Goal: Task Accomplishment & Management: Use online tool/utility

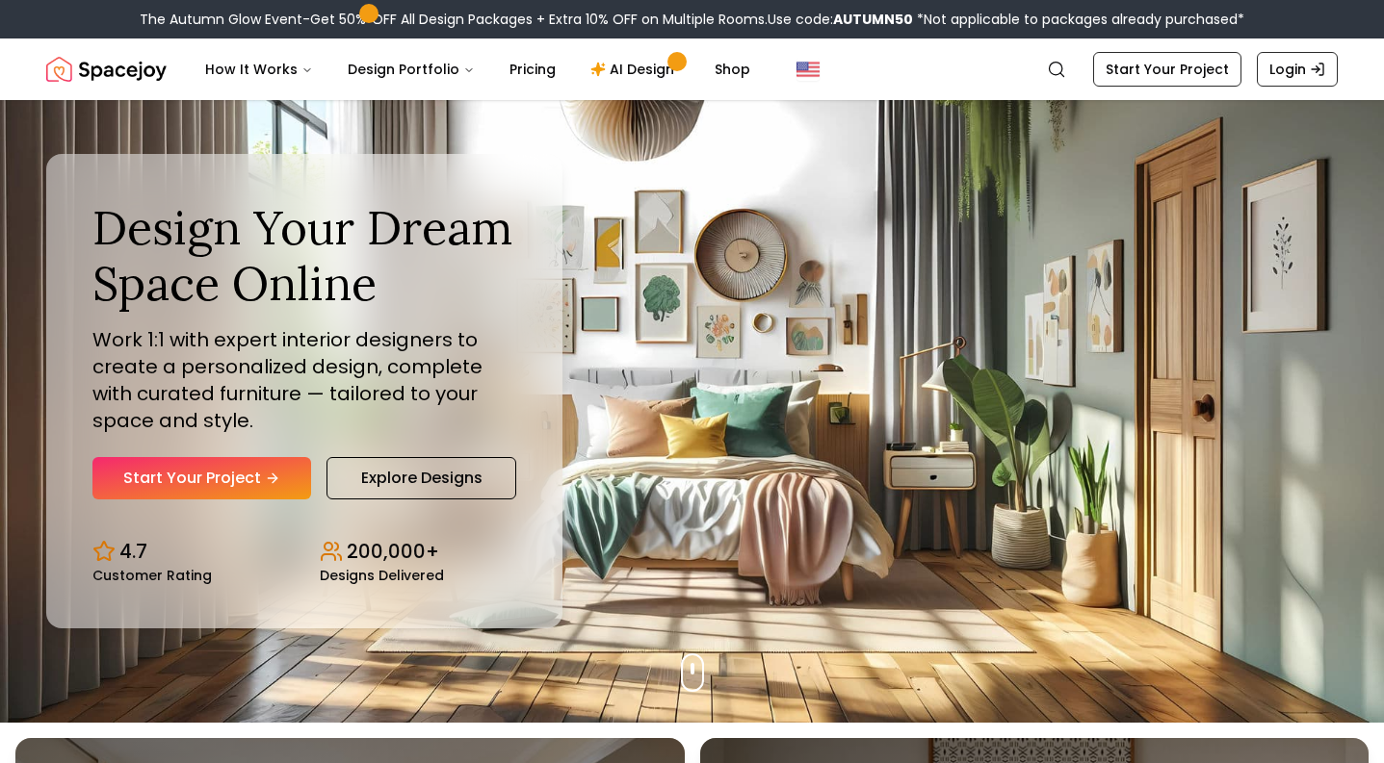
scroll to position [42, 0]
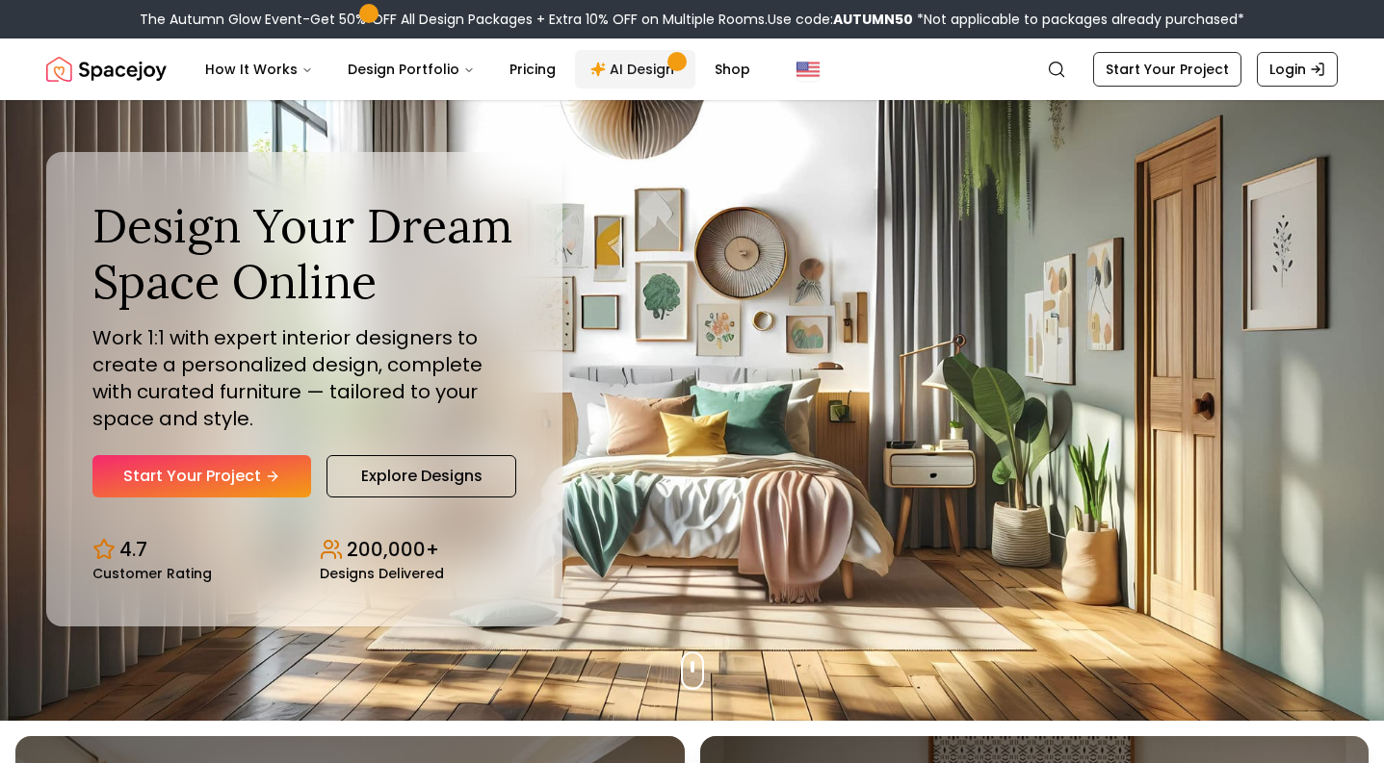
click at [604, 68] on link "AI Design" at bounding box center [635, 69] width 120 height 39
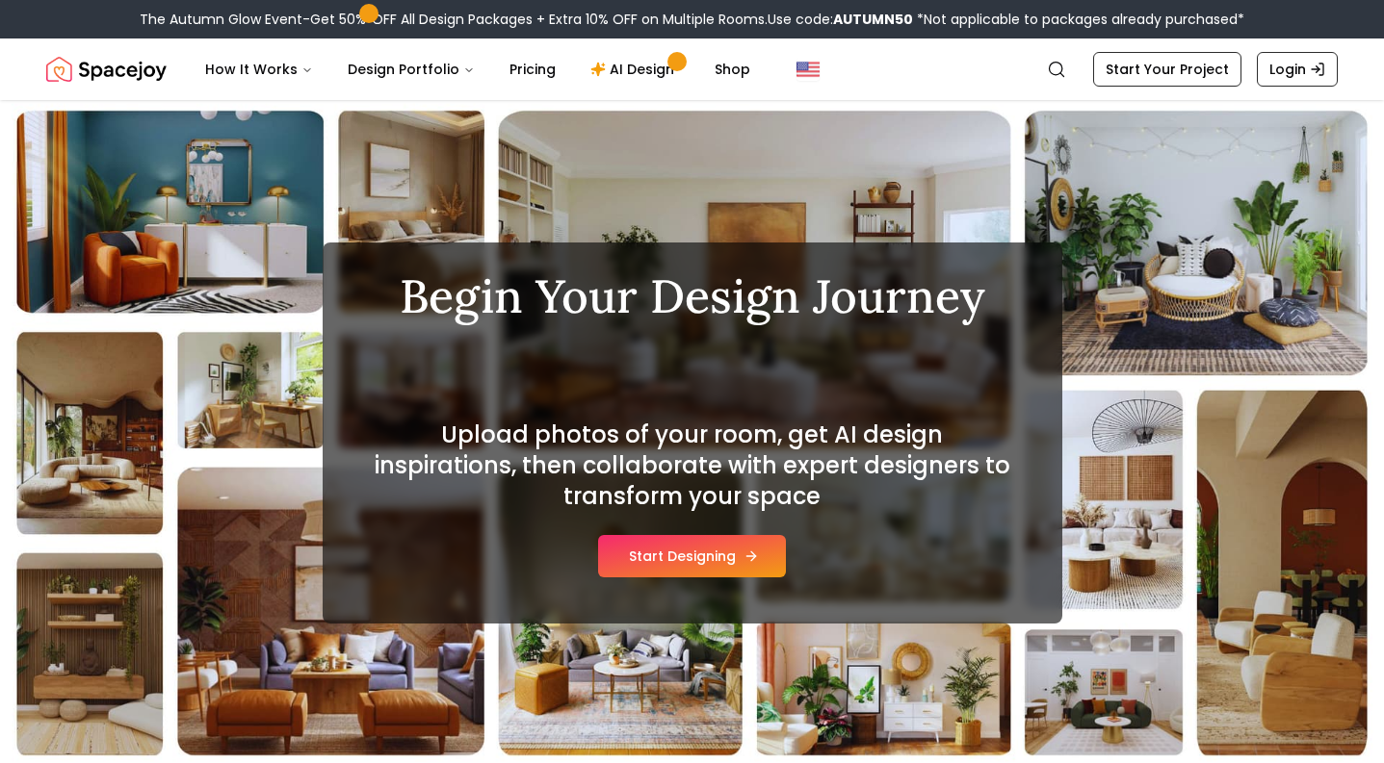
click at [724, 565] on button "Start Designing" at bounding box center [692, 556] width 188 height 42
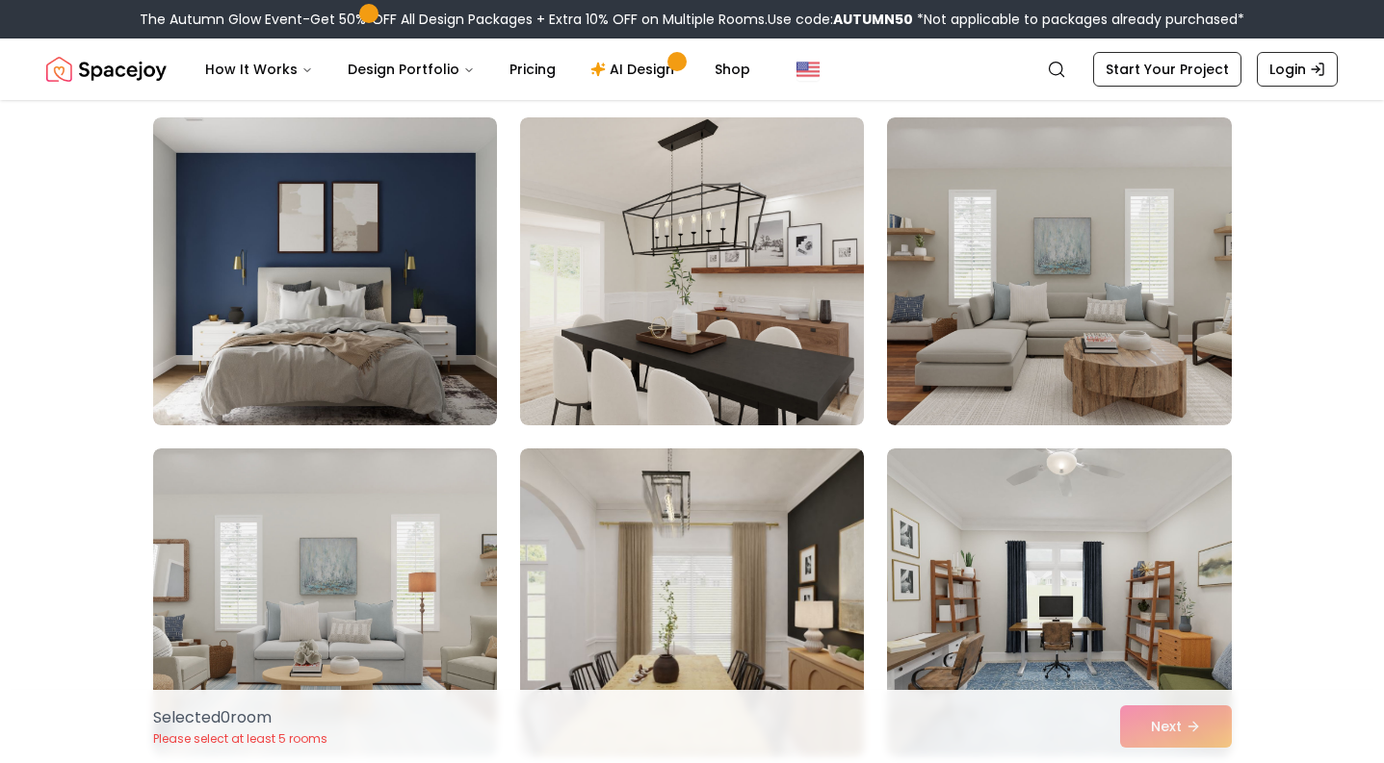
scroll to position [3145, 0]
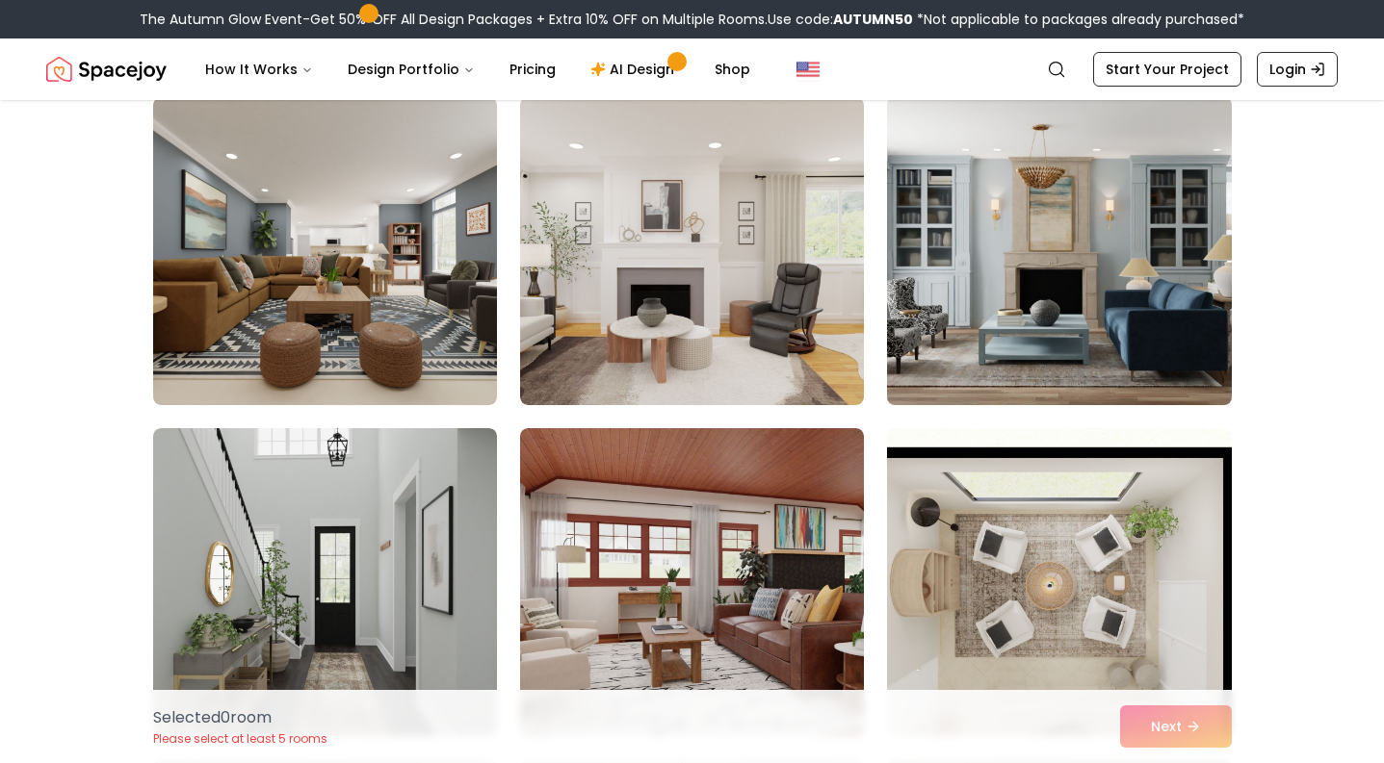
click at [1178, 353] on img at bounding box center [1058, 251] width 361 height 323
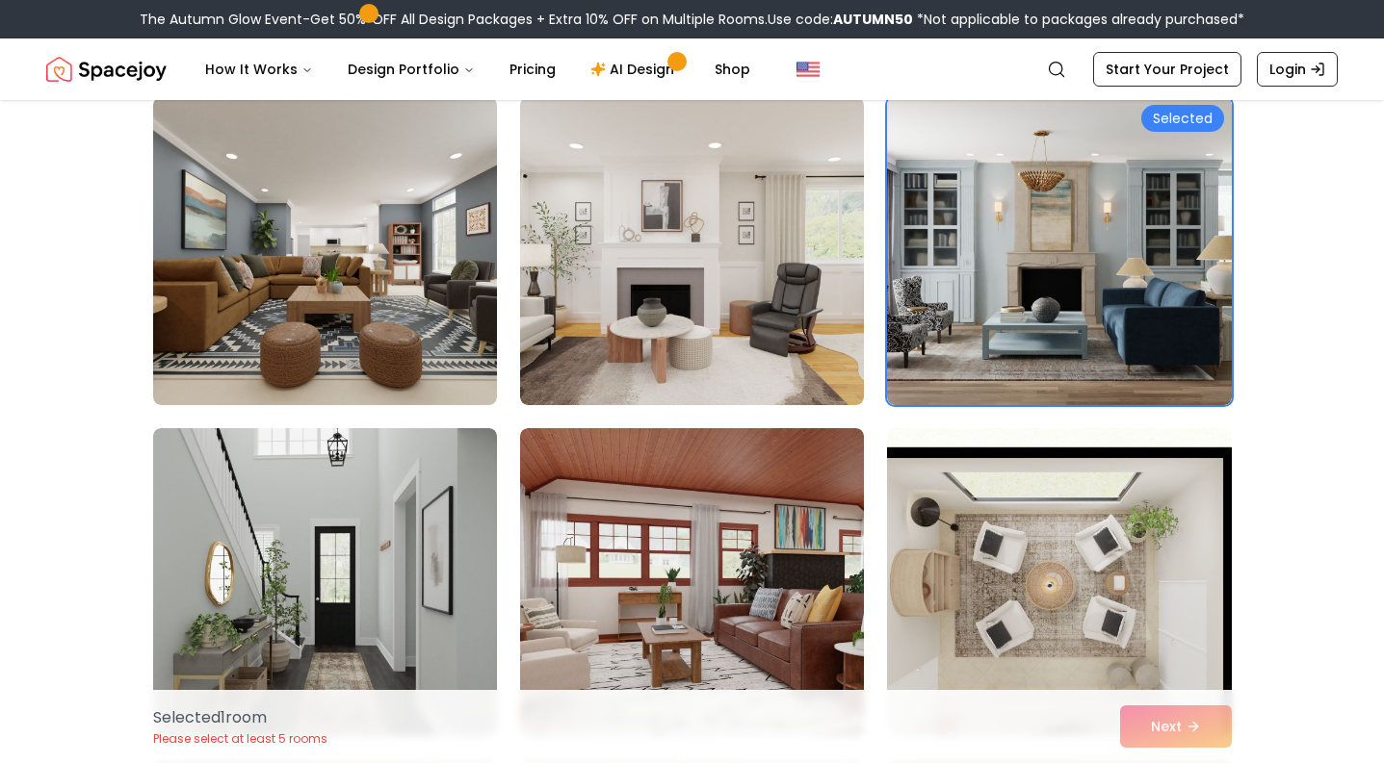
scroll to position [4000, 0]
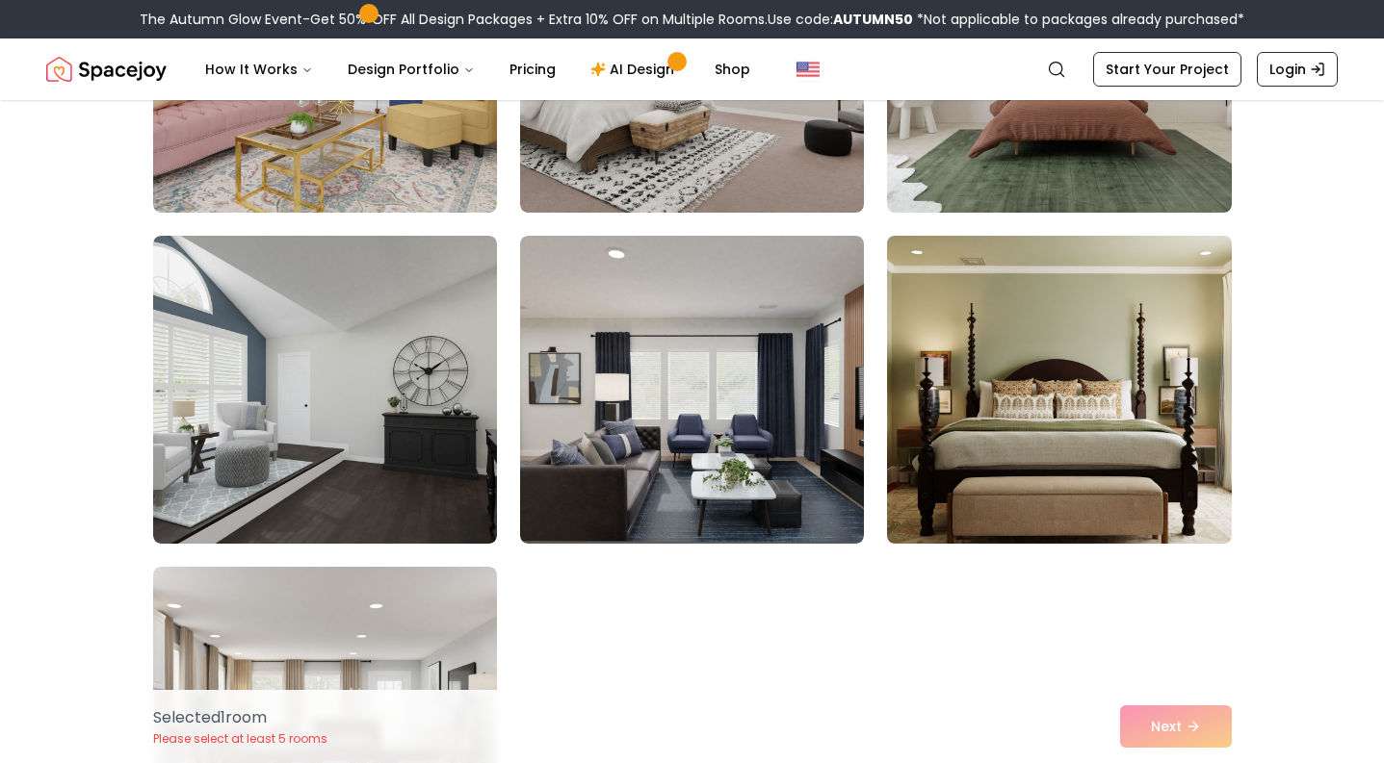
click at [1197, 445] on img at bounding box center [1058, 389] width 361 height 323
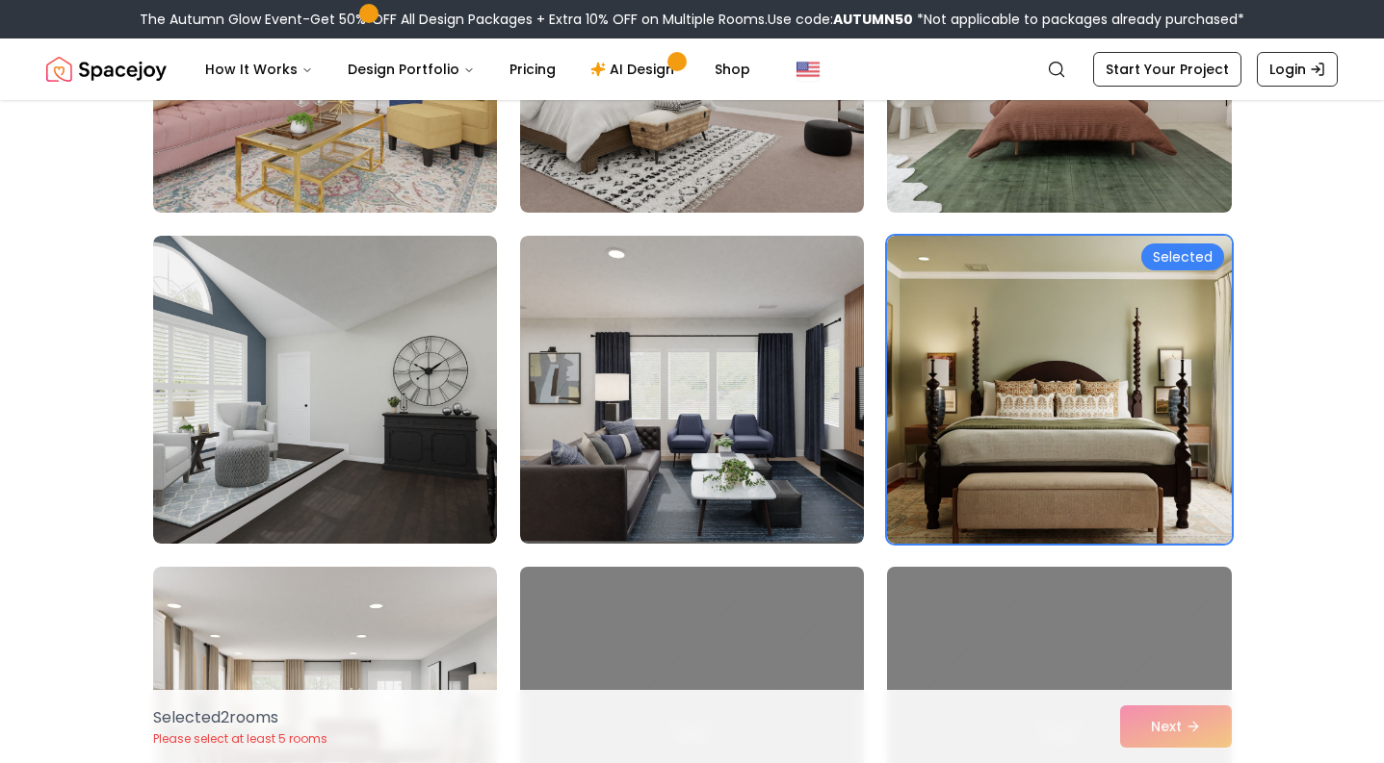
scroll to position [4494, 0]
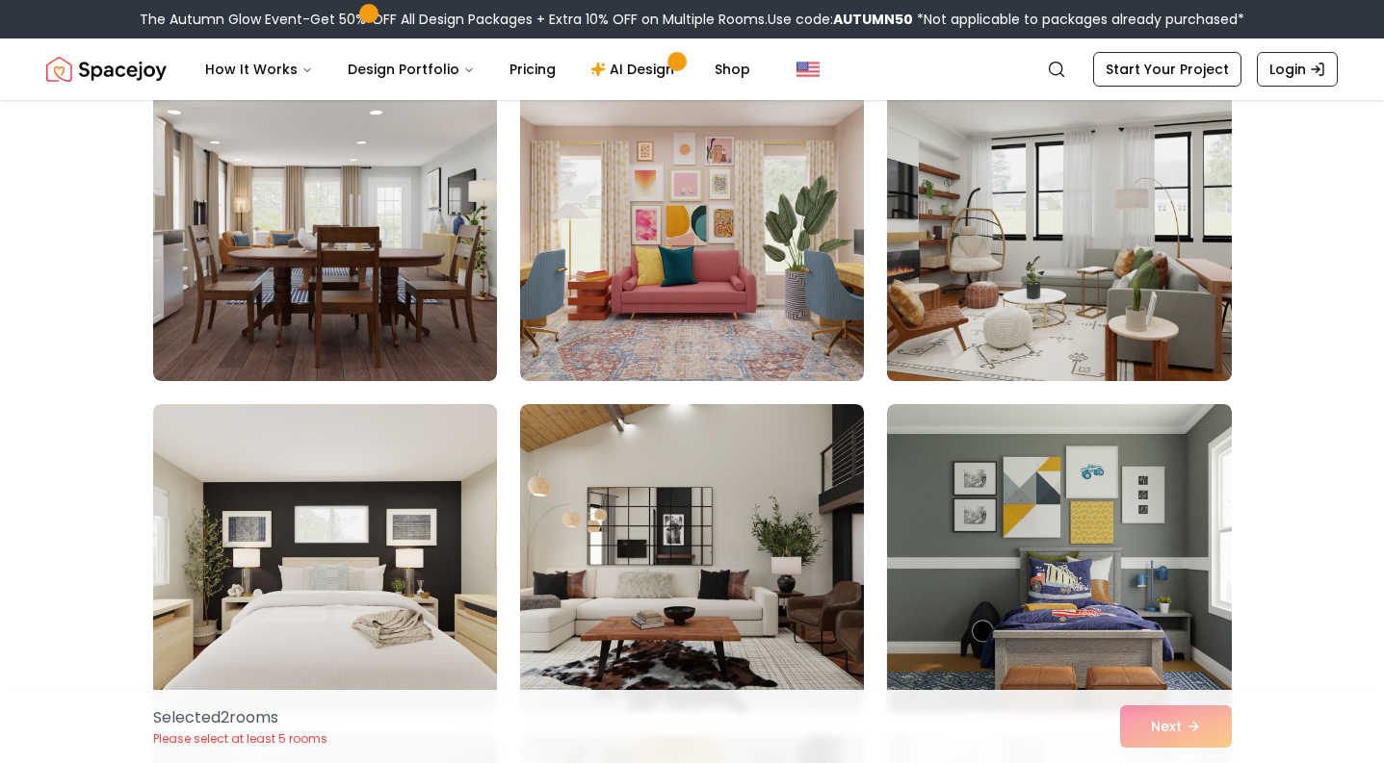
click at [1105, 361] on img at bounding box center [1058, 226] width 361 height 323
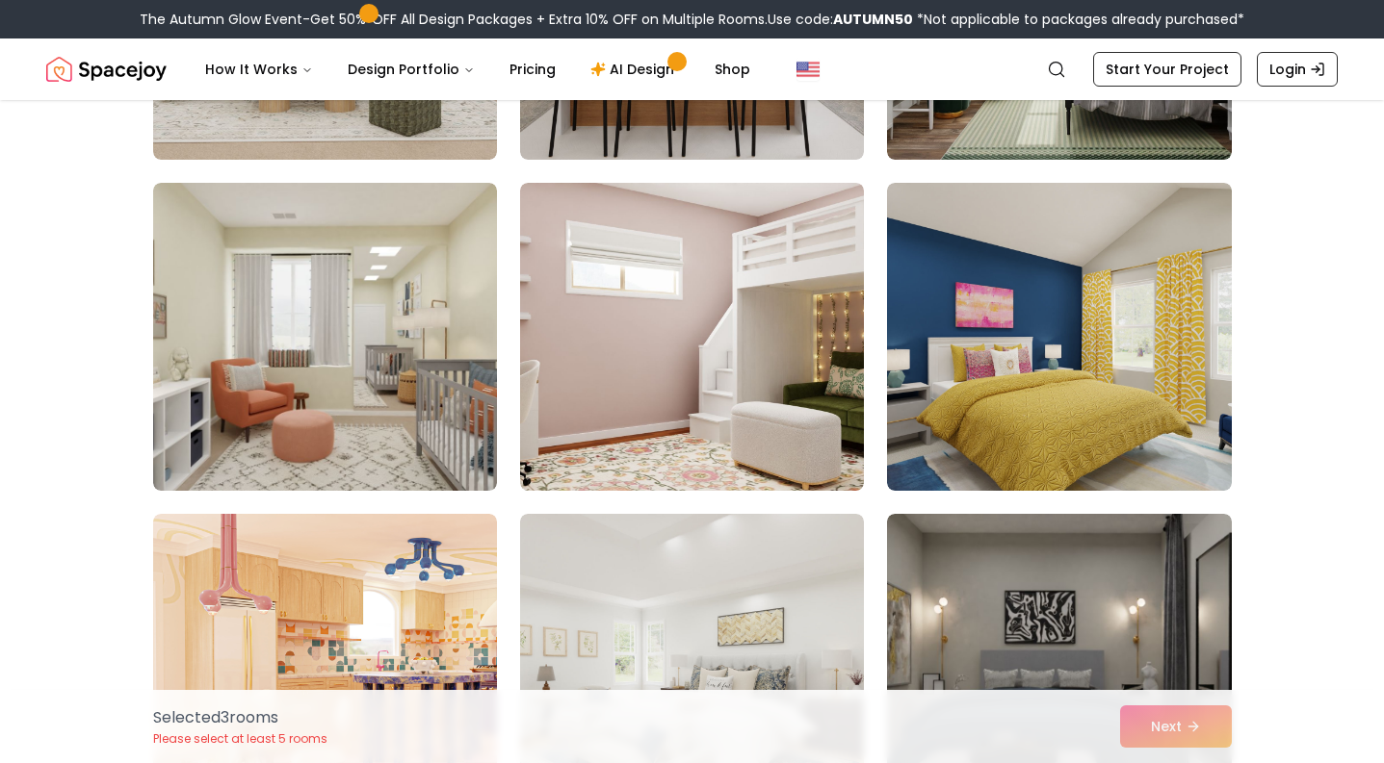
scroll to position [9300, 0]
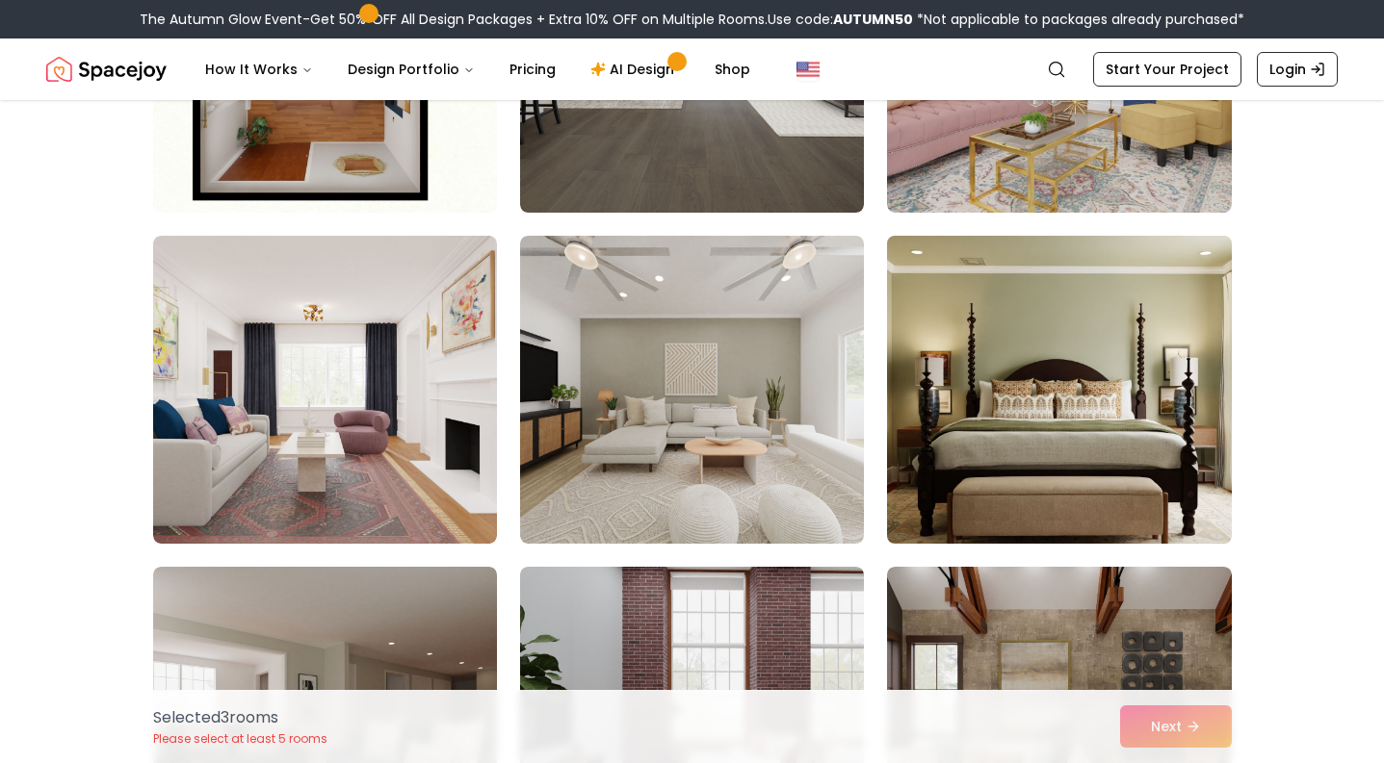
click at [1152, 345] on img at bounding box center [1058, 389] width 361 height 323
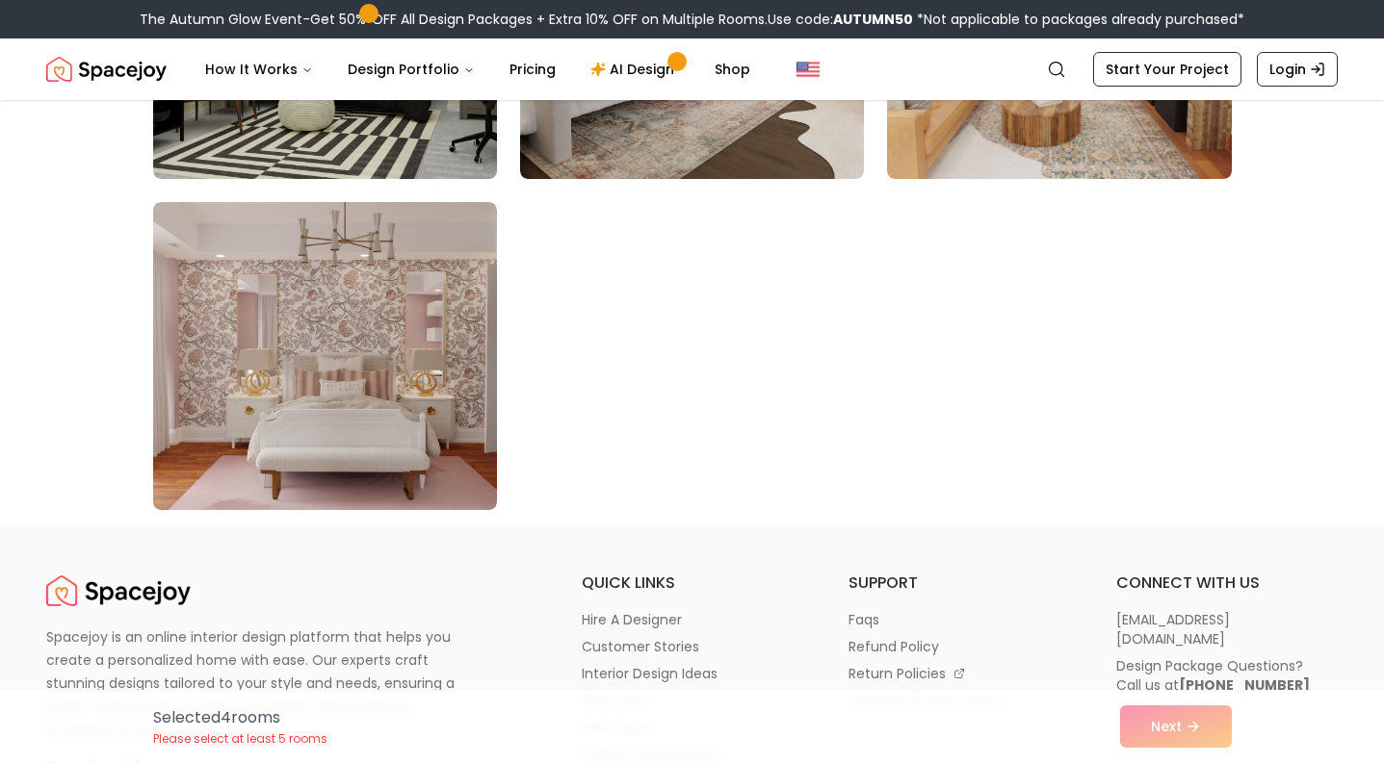
scroll to position [10703, 0]
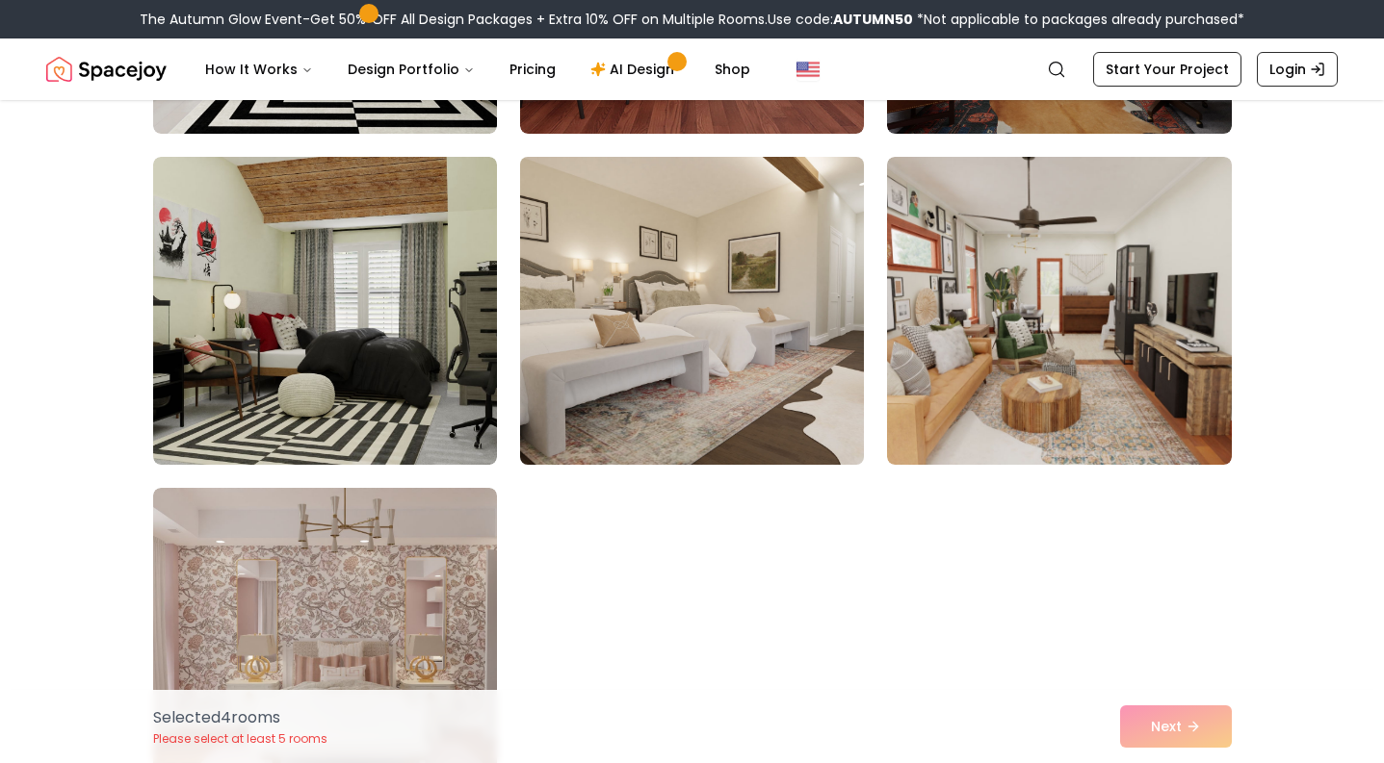
click at [718, 304] on img at bounding box center [691, 310] width 361 height 323
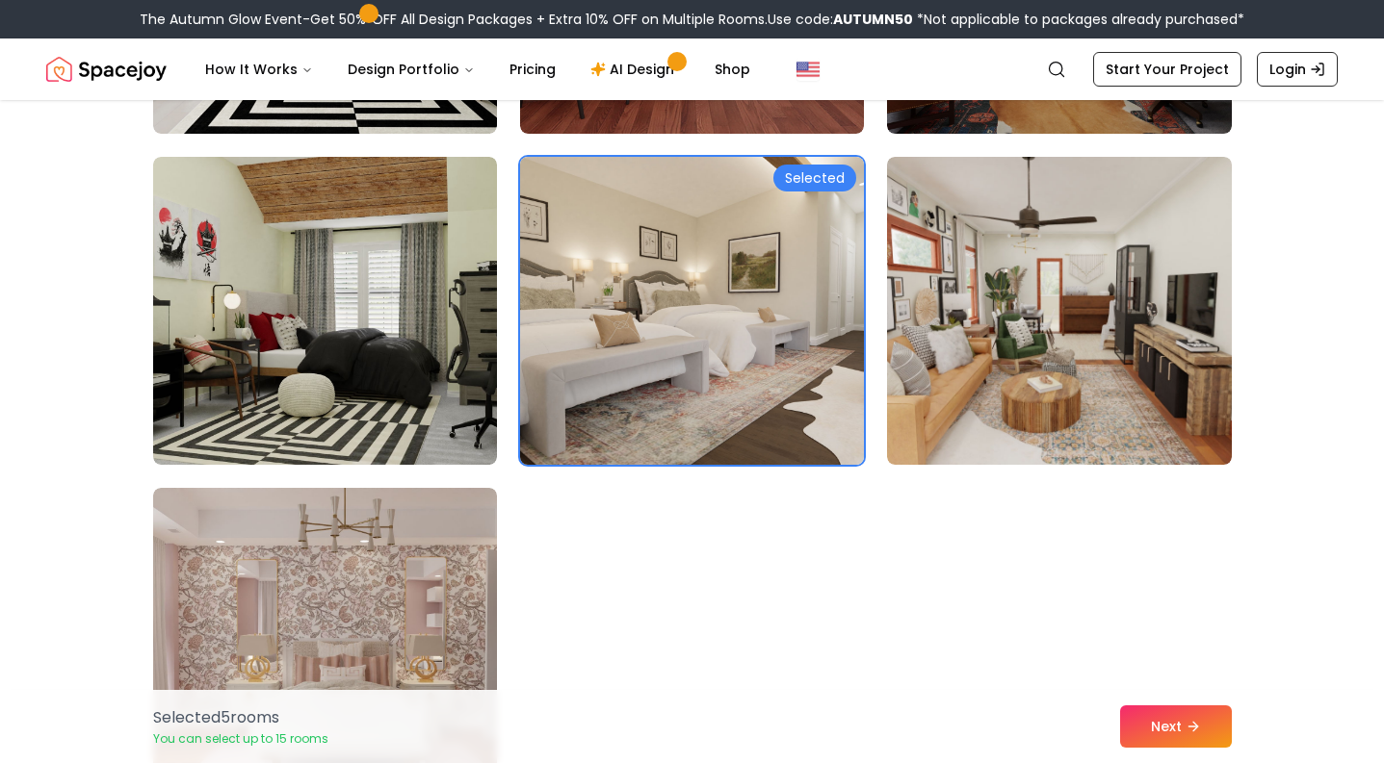
click at [770, 387] on img at bounding box center [691, 310] width 361 height 323
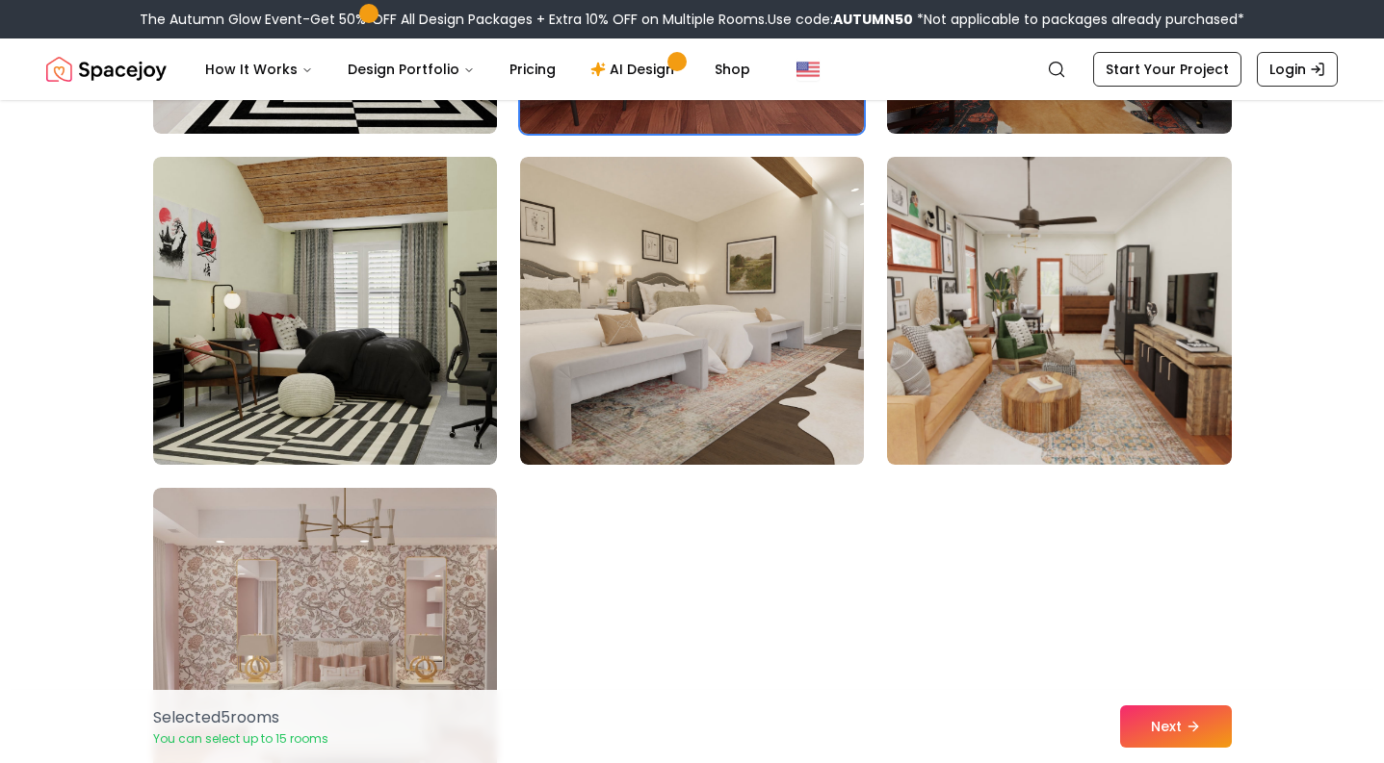
scroll to position [10365, 0]
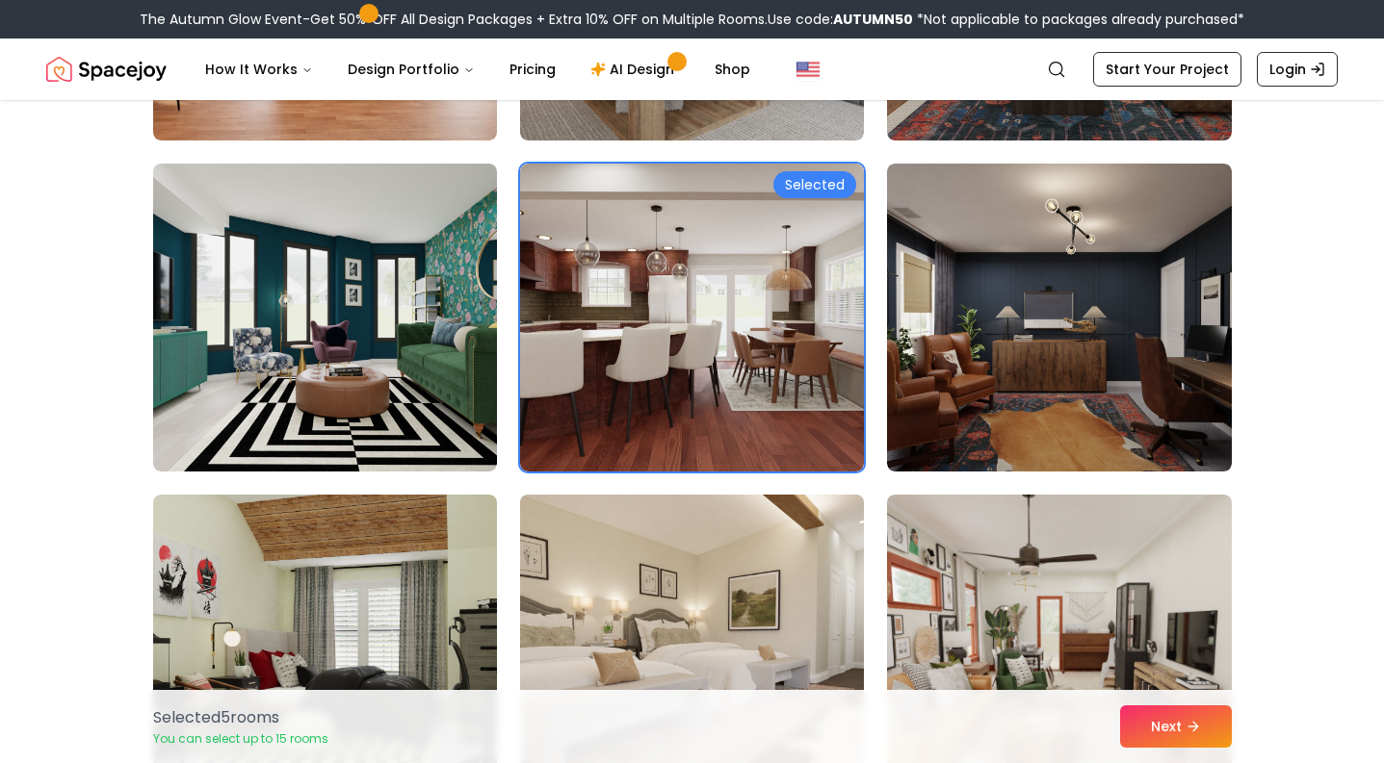
click at [815, 557] on img at bounding box center [691, 648] width 361 height 323
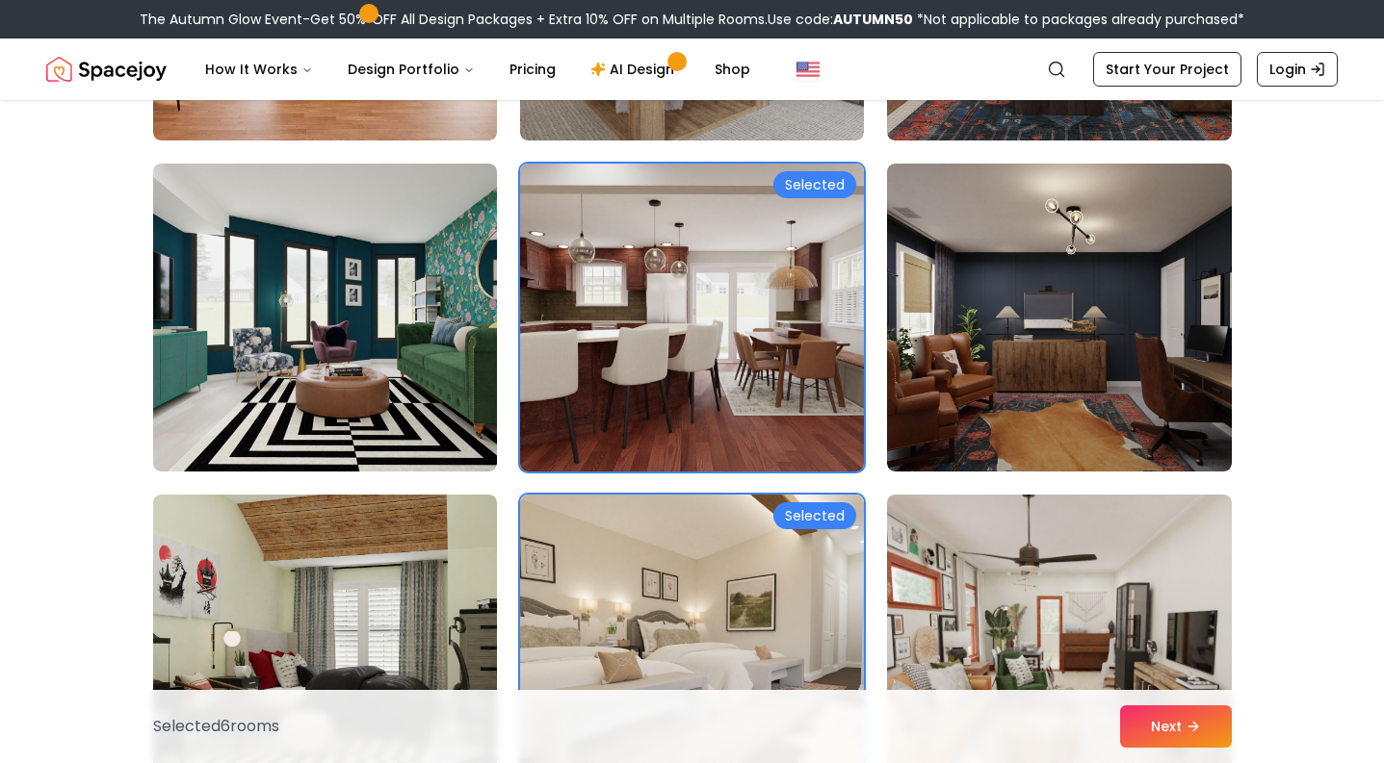
click at [802, 187] on div "Selected" at bounding box center [814, 184] width 83 height 27
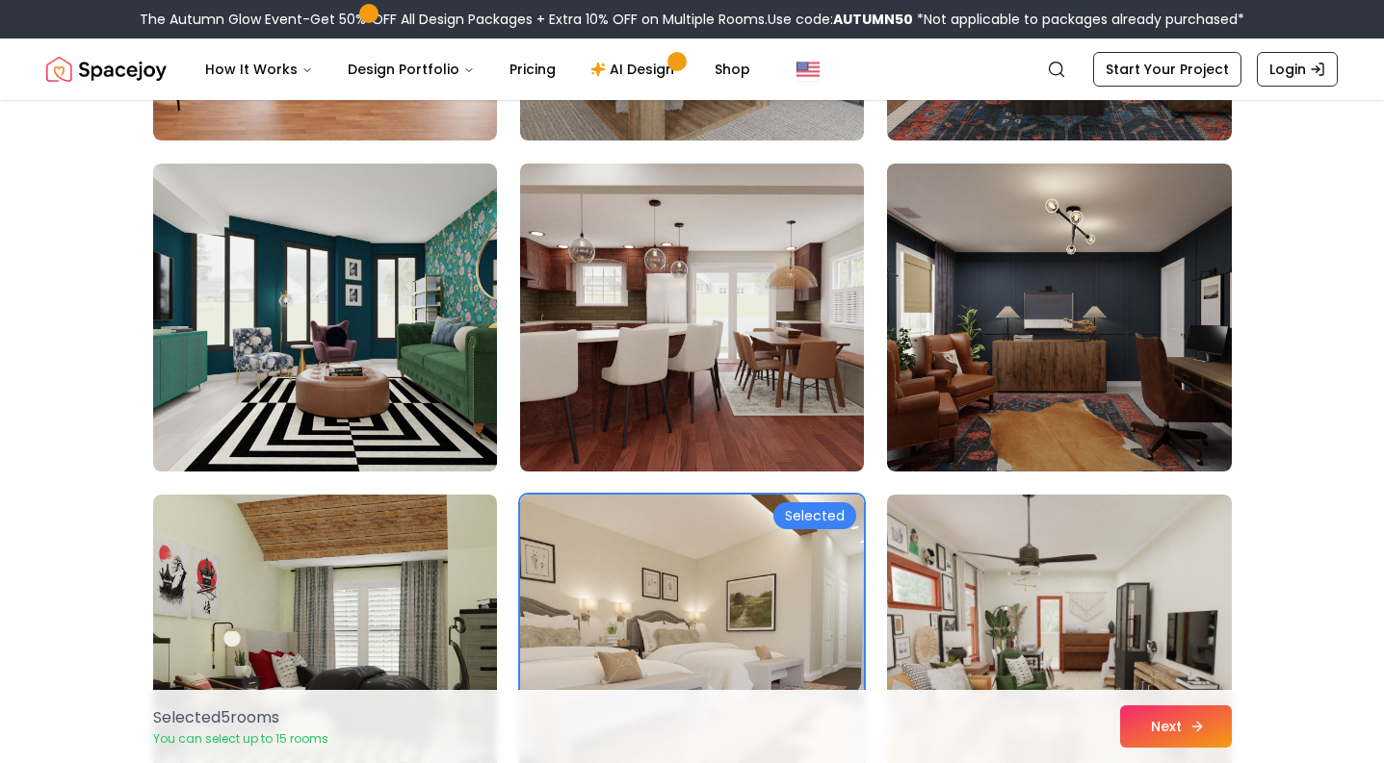
scroll to position [10062, 0]
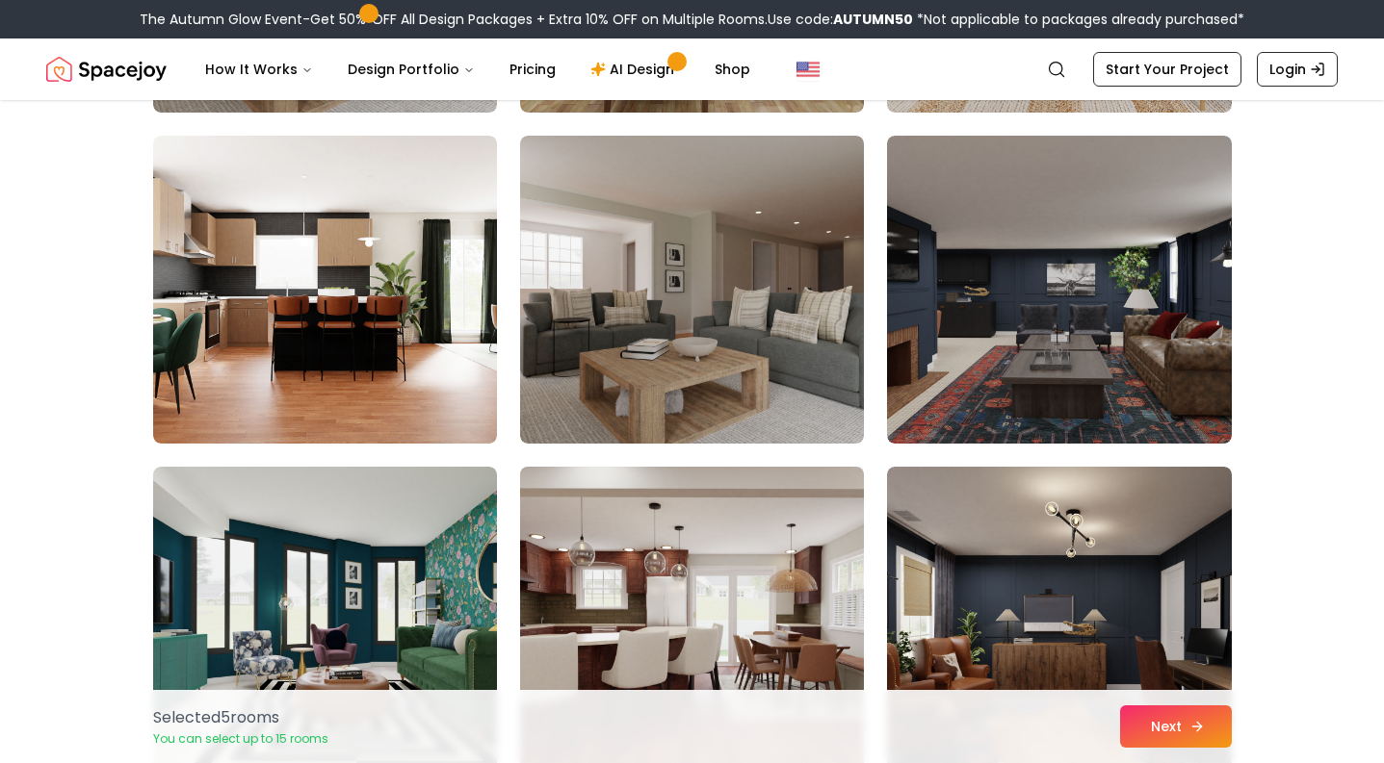
click at [1159, 727] on button "Next" at bounding box center [1176, 727] width 112 height 42
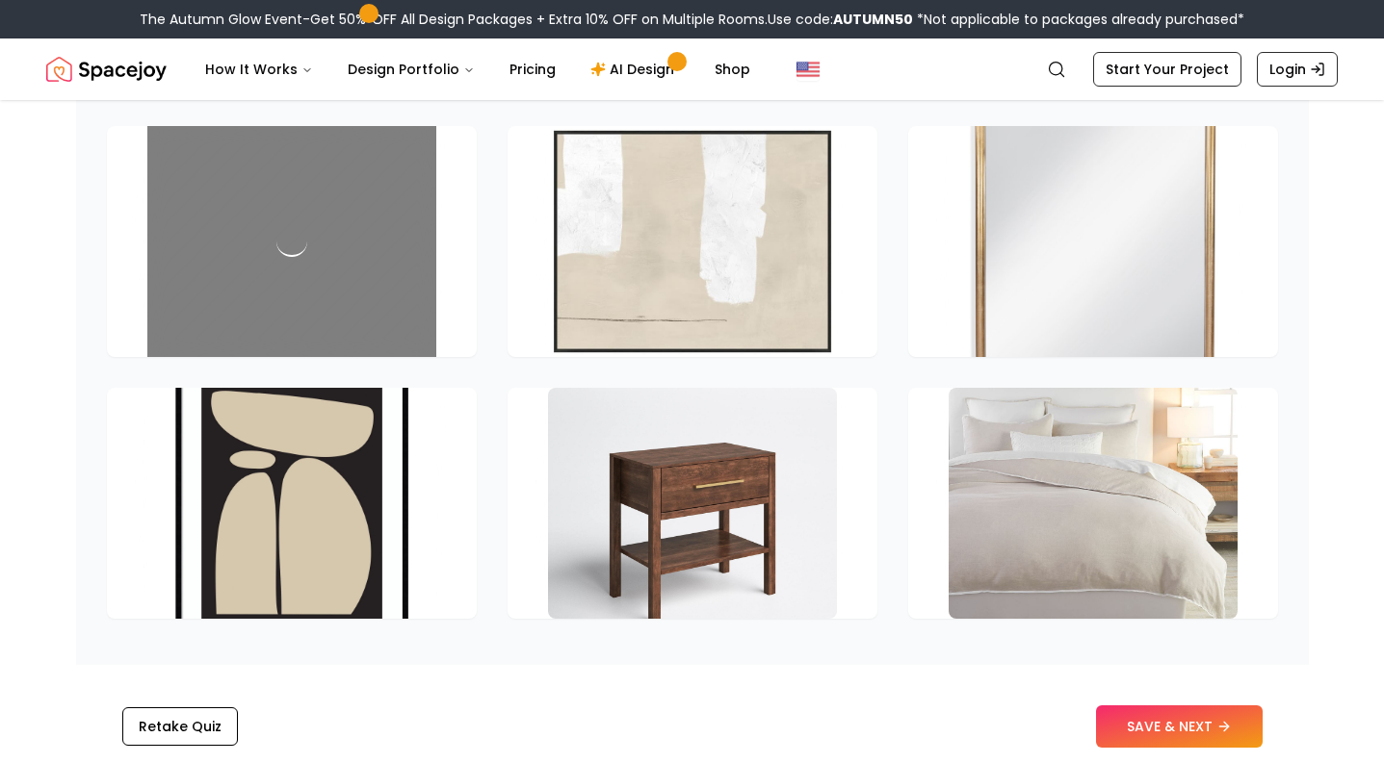
scroll to position [2644, 0]
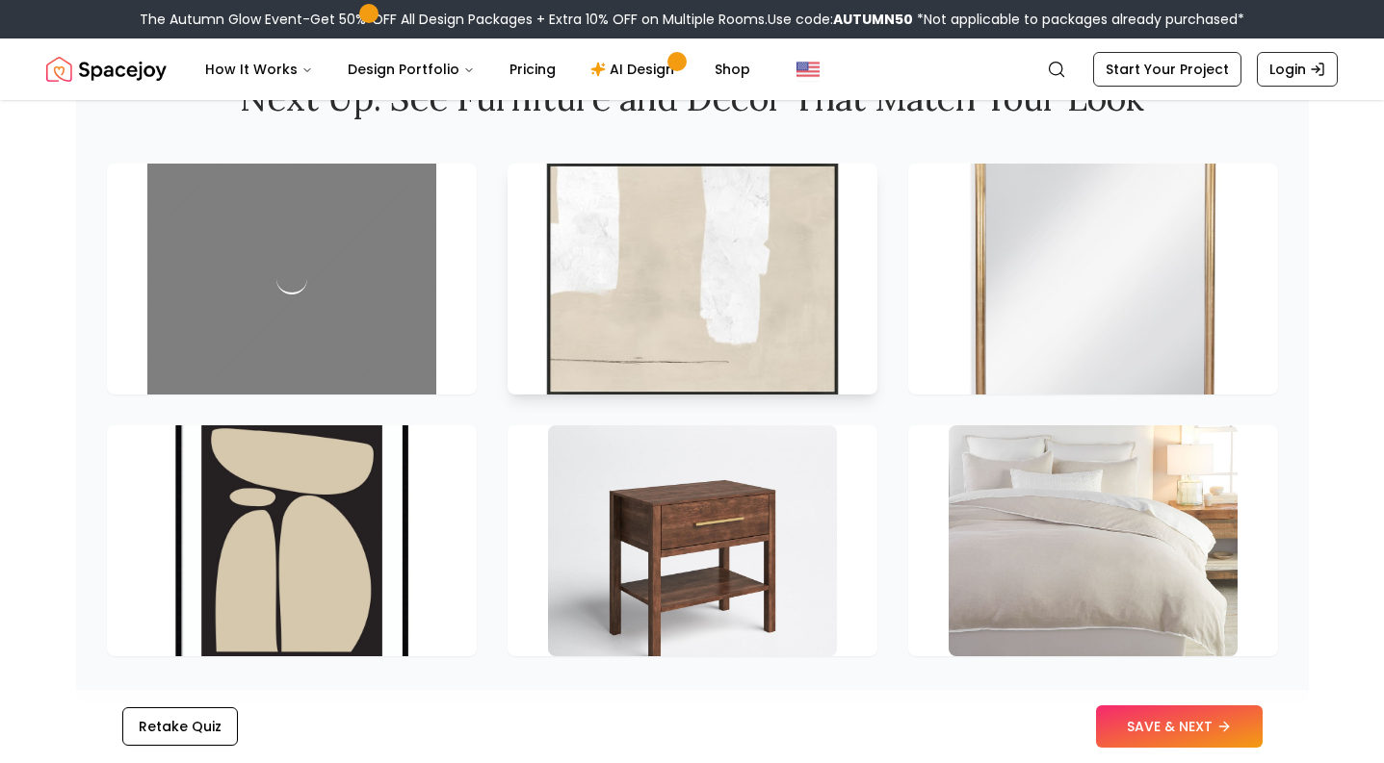
click at [763, 396] on img at bounding box center [691, 279] width 303 height 243
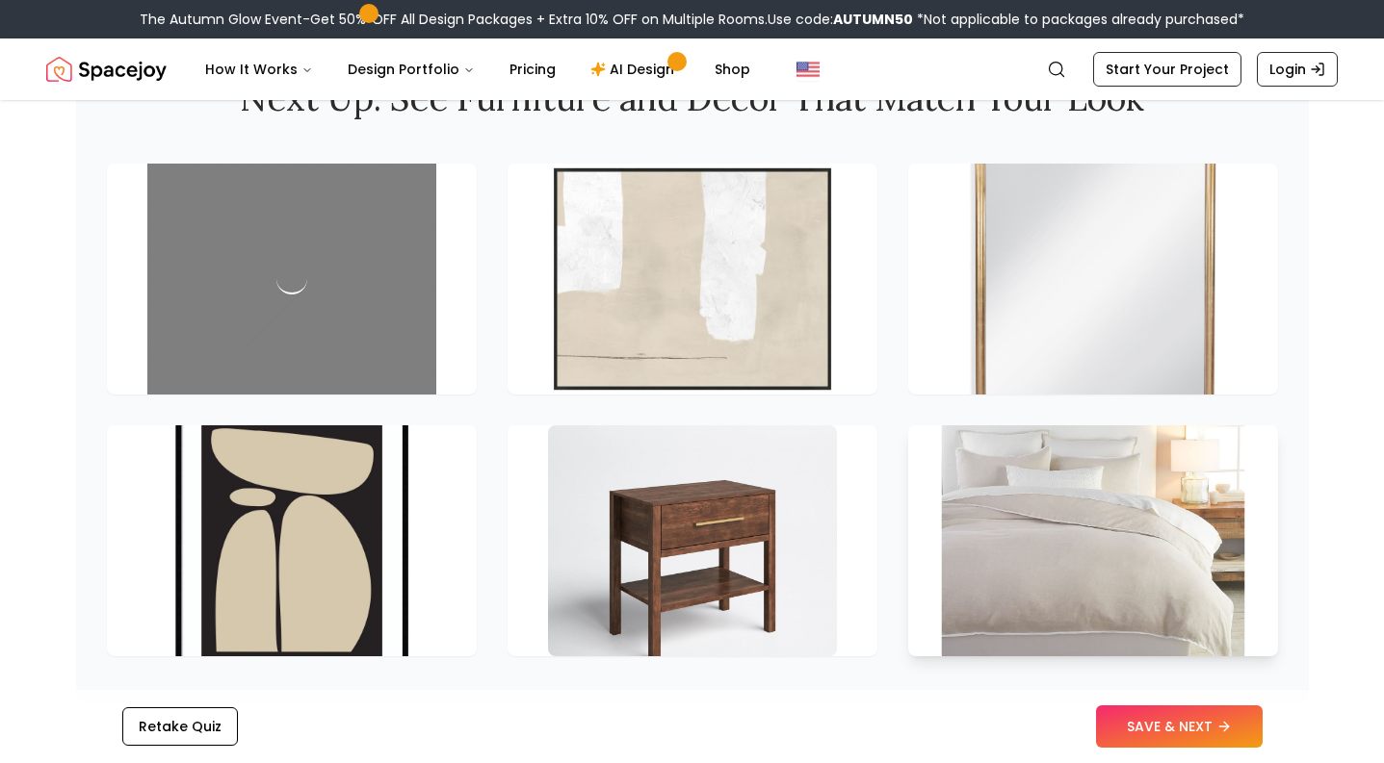
click at [1108, 505] on img at bounding box center [1092, 541] width 303 height 243
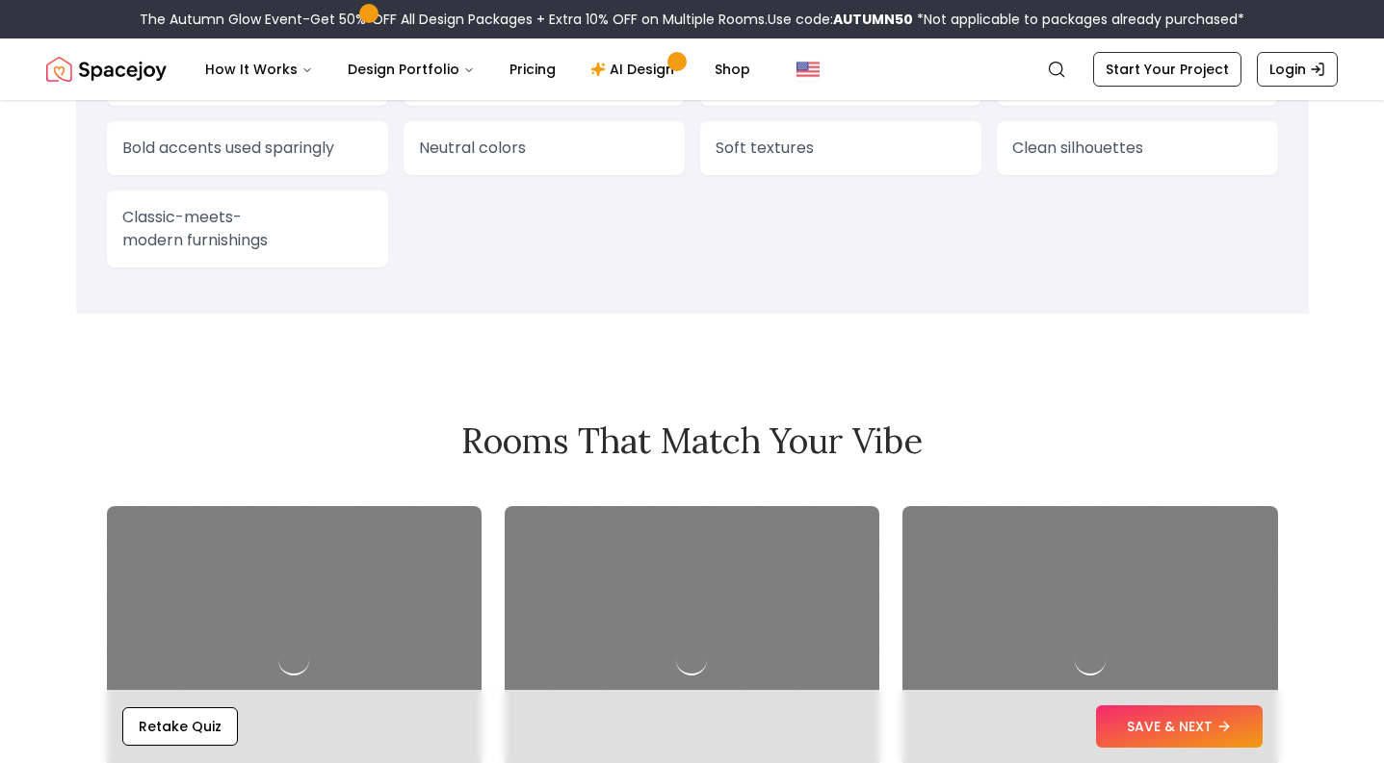
scroll to position [1758, 0]
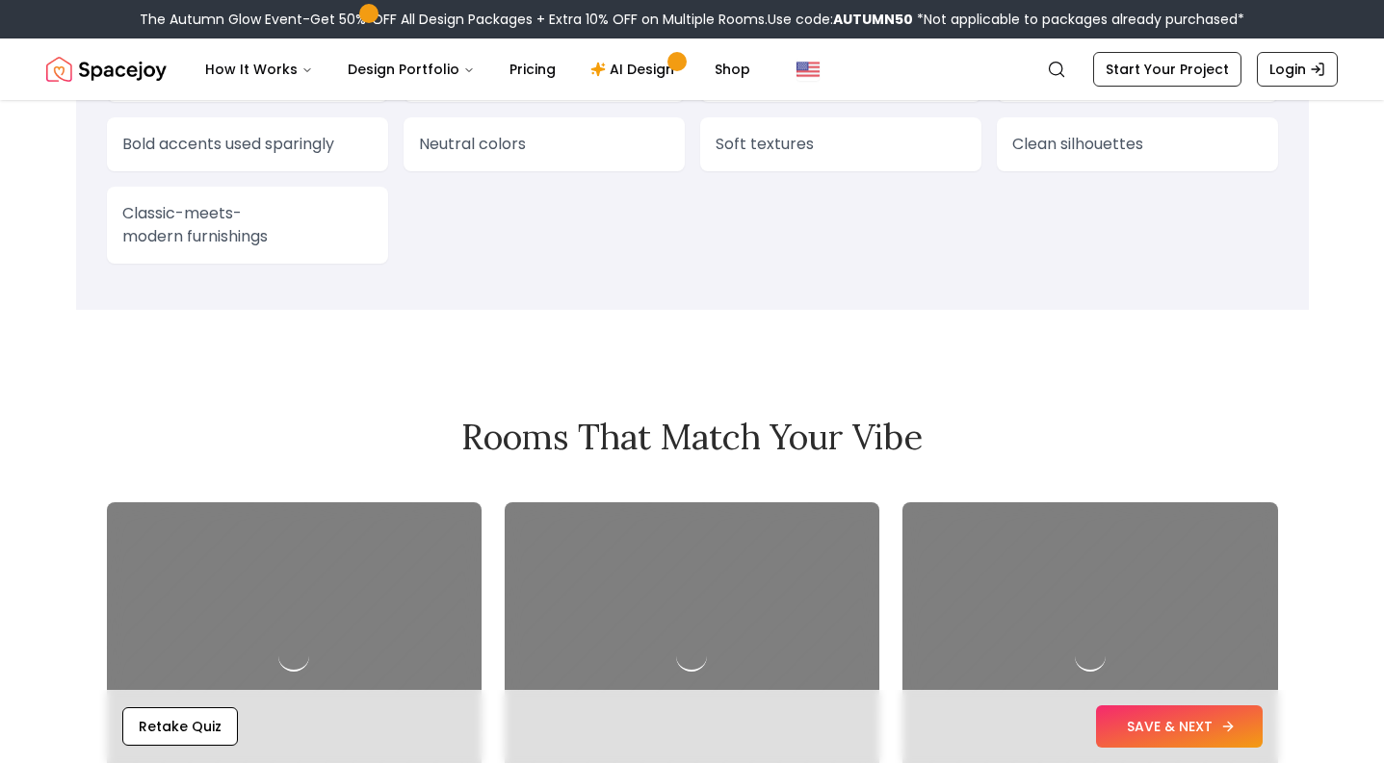
click at [1155, 733] on button "SAVE & NEXT" at bounding box center [1179, 727] width 167 height 42
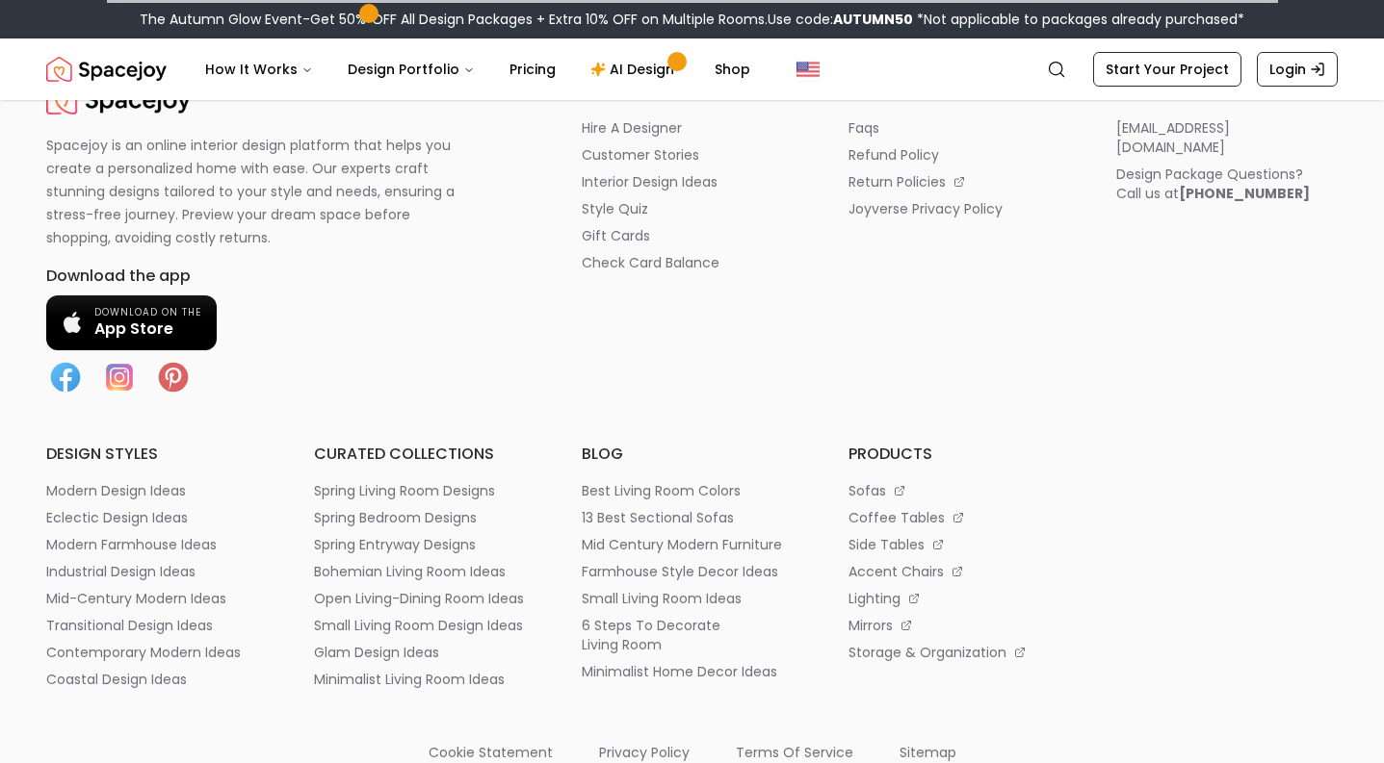
scroll to position [909, 0]
